Goal: Task Accomplishment & Management: Manage account settings

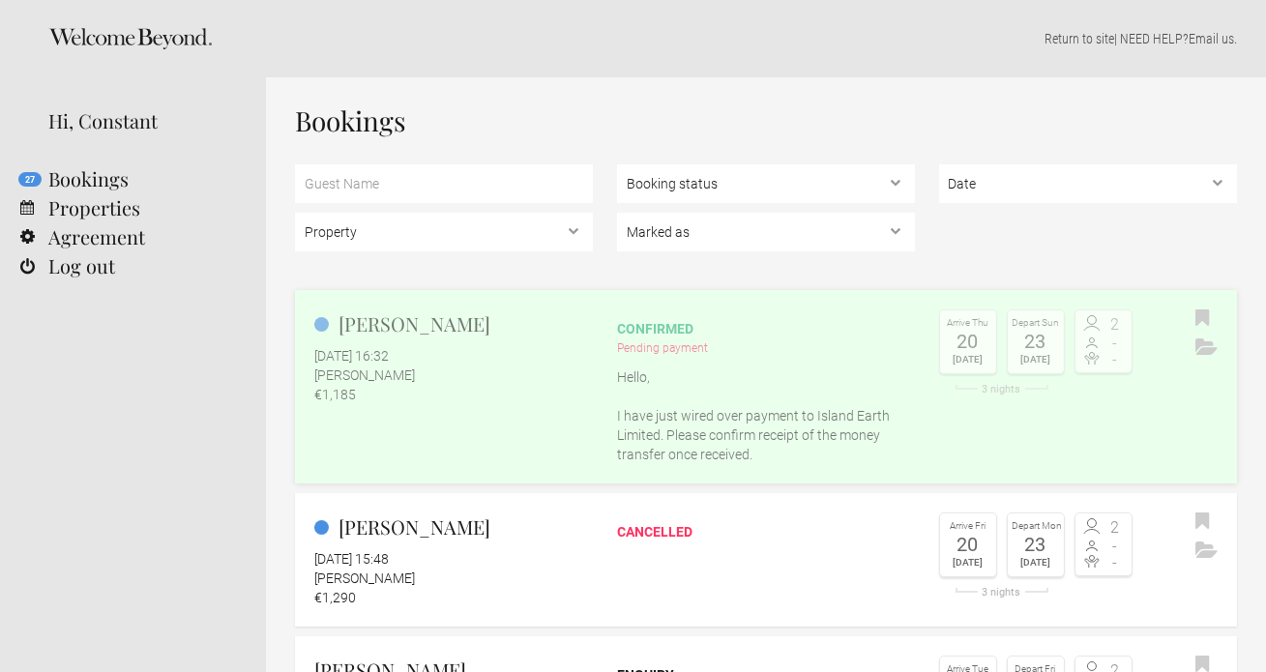
click at [668, 407] on p "Hello, I have just wired over payment to Island Earth Limited. Please confirm r…" at bounding box center [766, 415] width 298 height 97
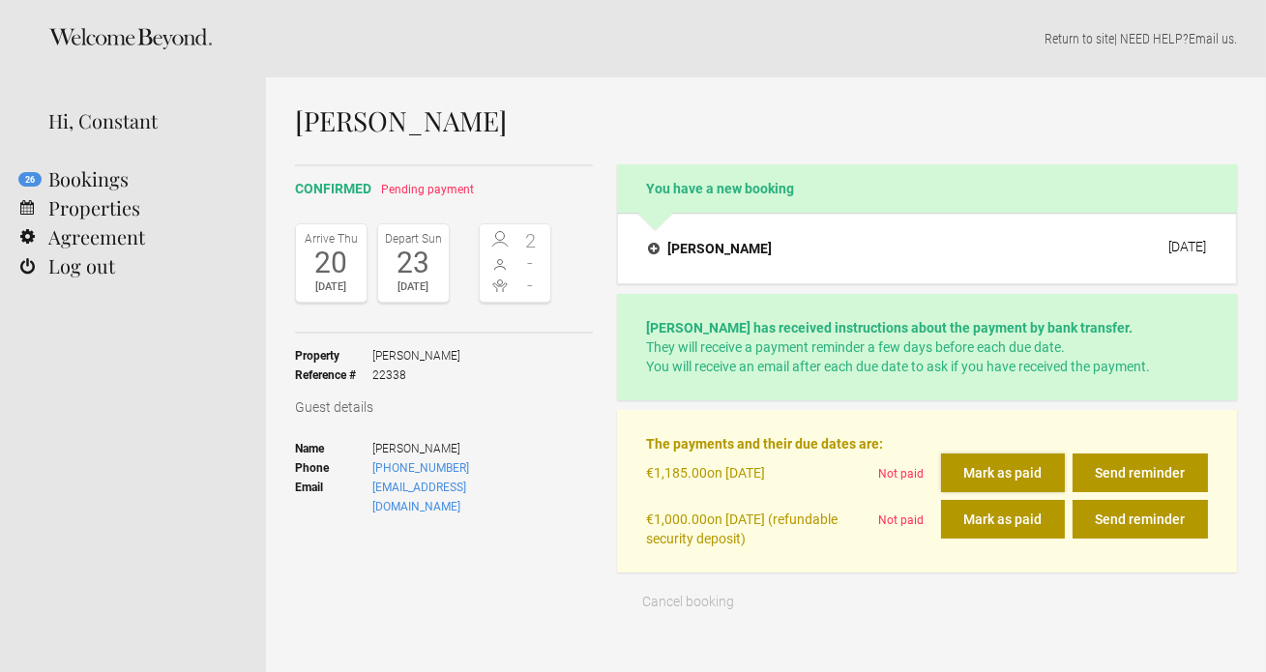
click at [1031, 473] on button "Mark as paid" at bounding box center [1003, 472] width 124 height 39
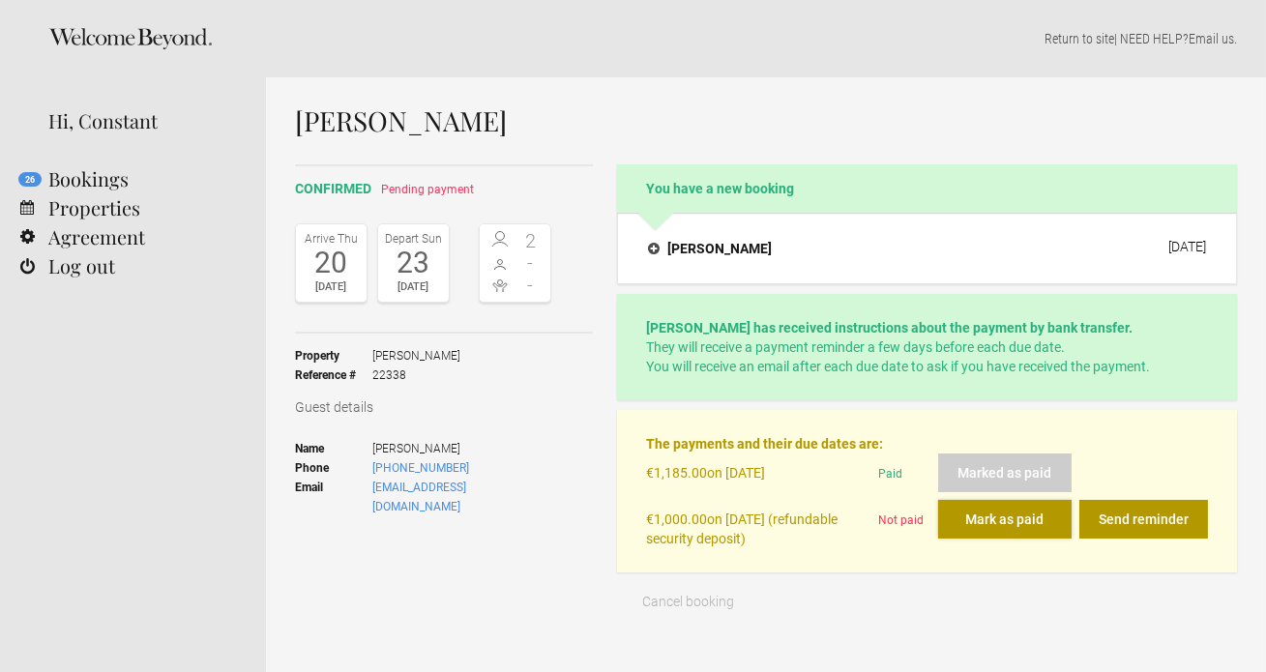
click at [1001, 518] on button "Mark as paid" at bounding box center [1004, 519] width 133 height 39
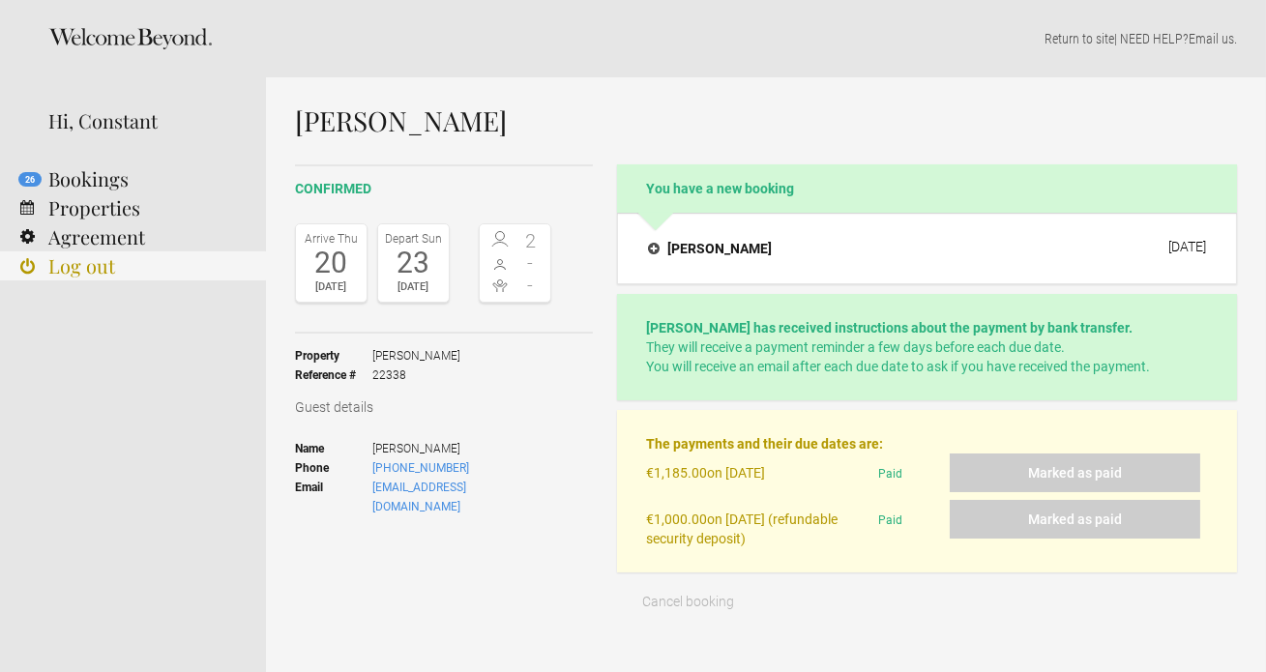
click at [76, 271] on link "Log out" at bounding box center [133, 265] width 266 height 29
